Goal: Task Accomplishment & Management: Manage account settings

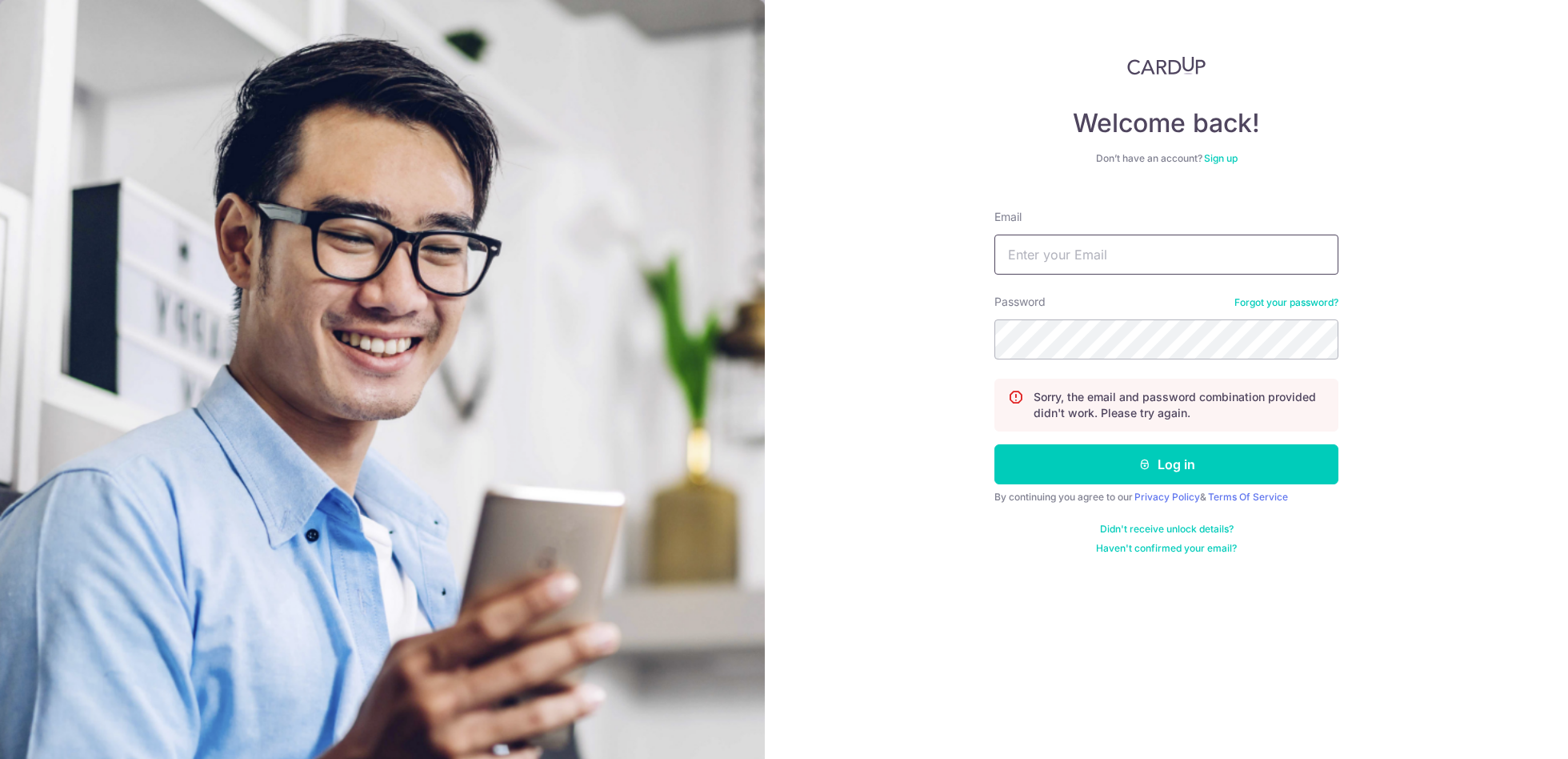
click at [1154, 237] on input "Email" at bounding box center [1166, 254] width 344 height 40
type input "[EMAIL_ADDRESS][DOMAIN_NAME]"
click at [994, 444] on button "Log in" at bounding box center [1166, 464] width 344 height 40
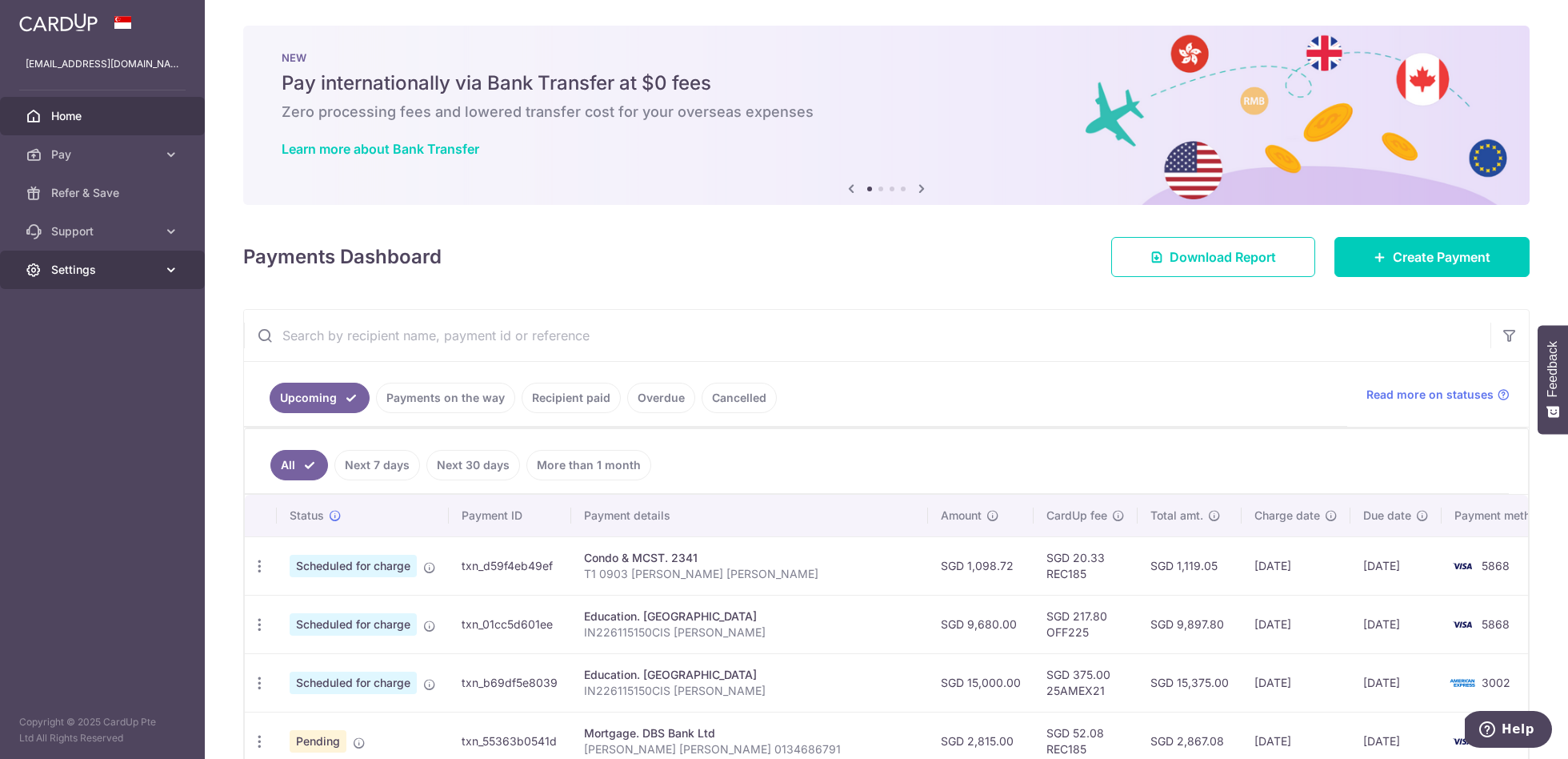
click at [111, 263] on span "Settings" at bounding box center [104, 270] width 106 height 16
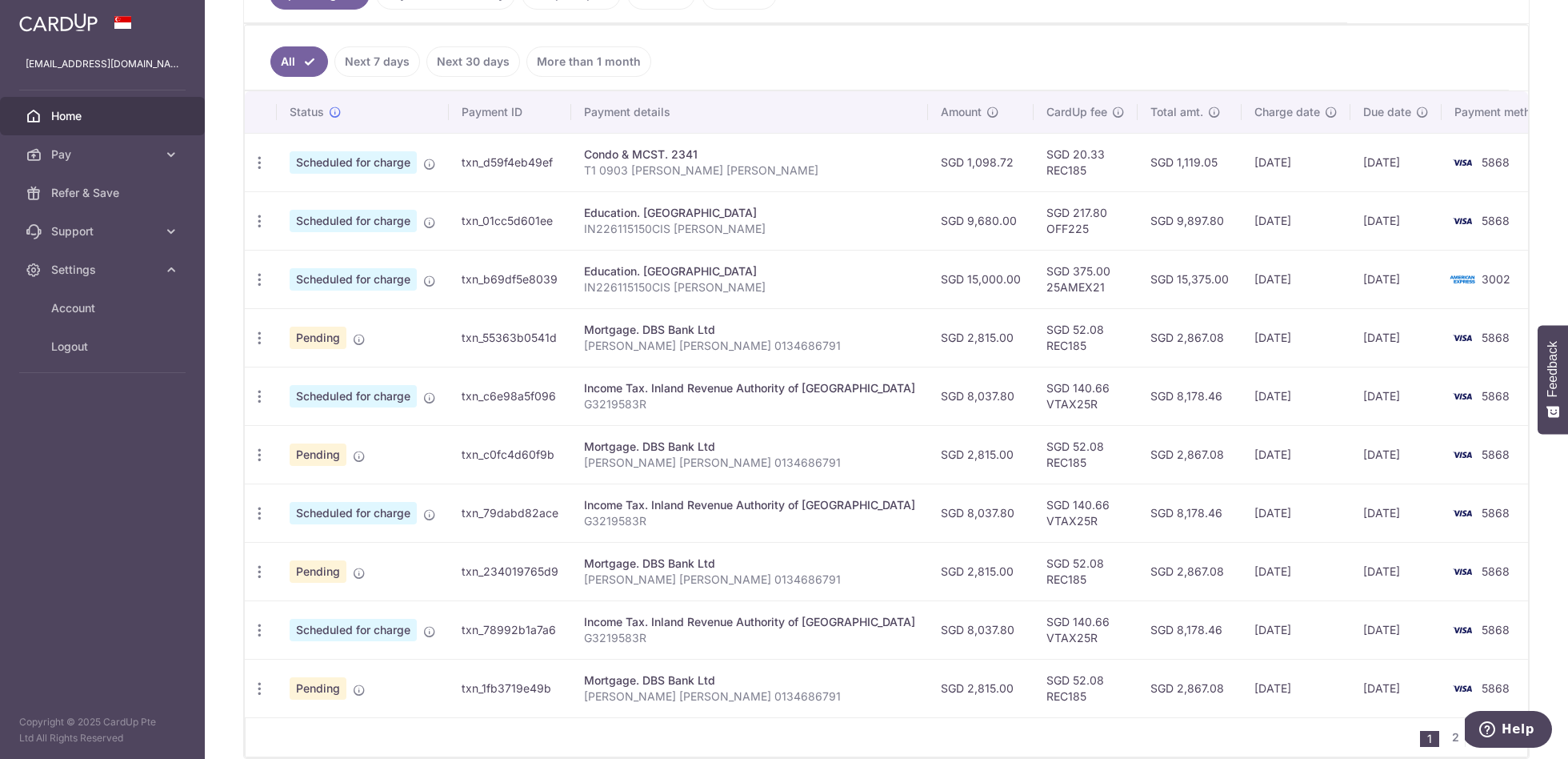
scroll to position [471, 0]
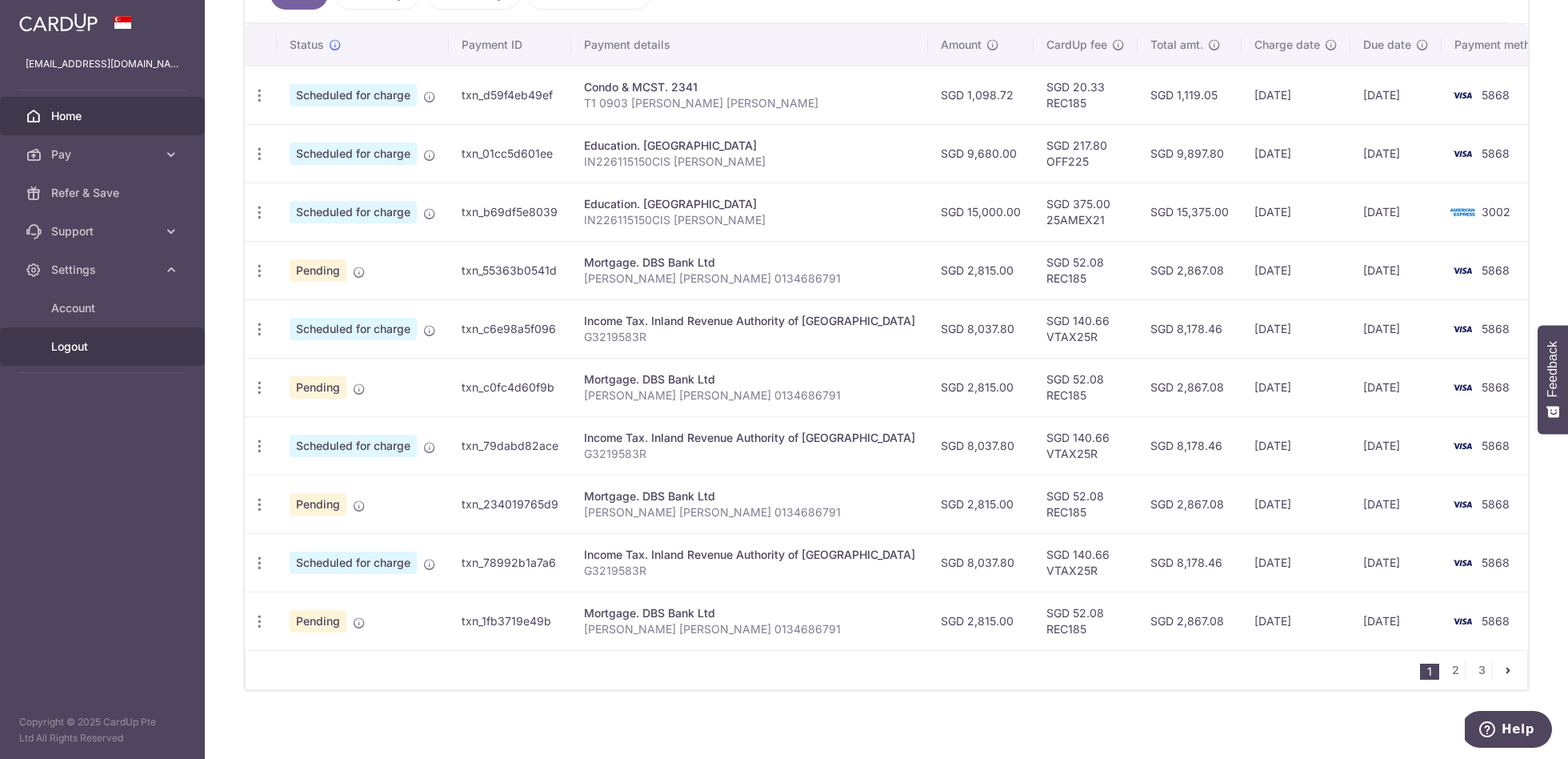
click at [68, 345] on span "Logout" at bounding box center [104, 347] width 106 height 16
